Goal: Information Seeking & Learning: Understand process/instructions

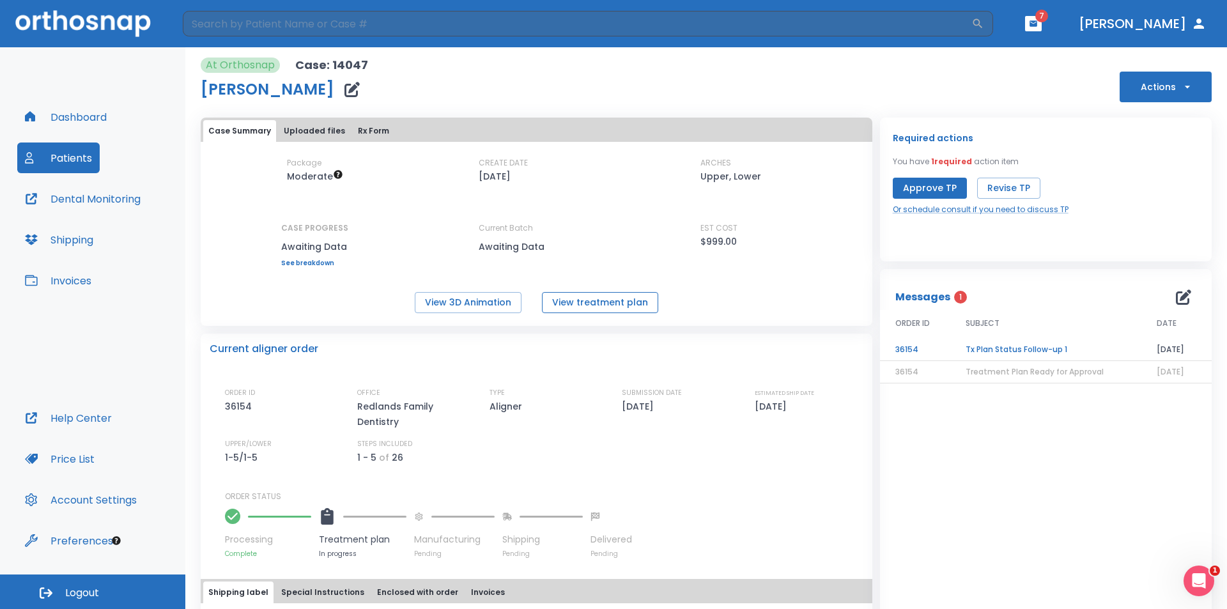
click at [628, 300] on button "View treatment plan" at bounding box center [600, 302] width 116 height 21
click at [491, 299] on button "View 3D Animation" at bounding box center [468, 302] width 107 height 21
click at [991, 213] on link "Or schedule consult if you need to discuss TP" at bounding box center [981, 210] width 176 height 12
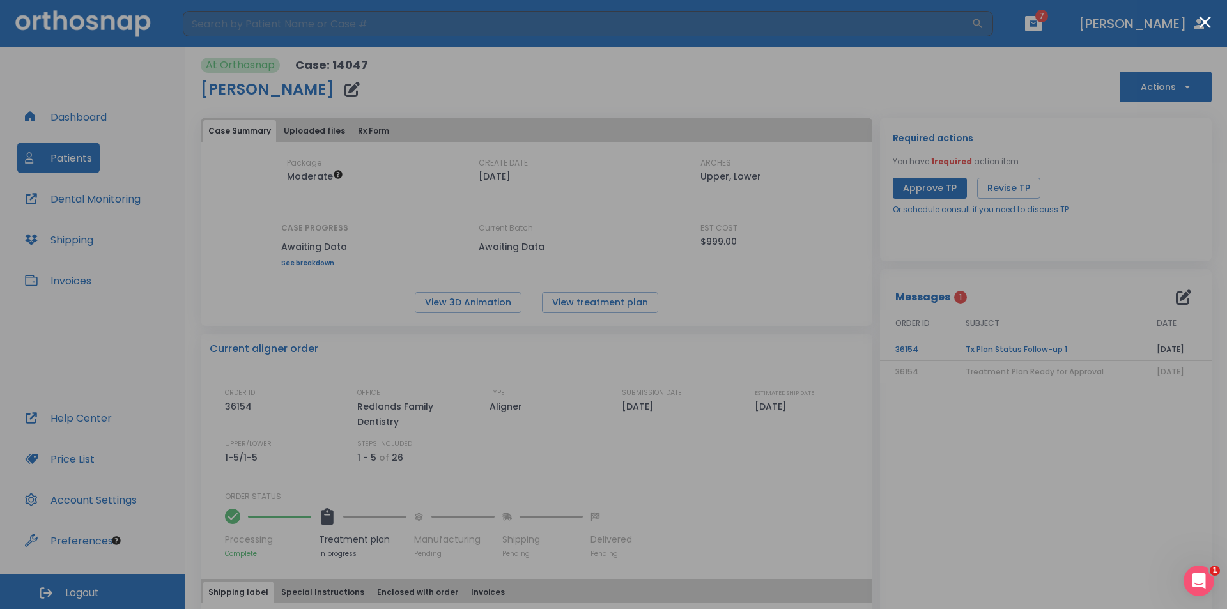
click at [851, 58] on div at bounding box center [613, 304] width 1227 height 609
